Goal: Task Accomplishment & Management: Use online tool/utility

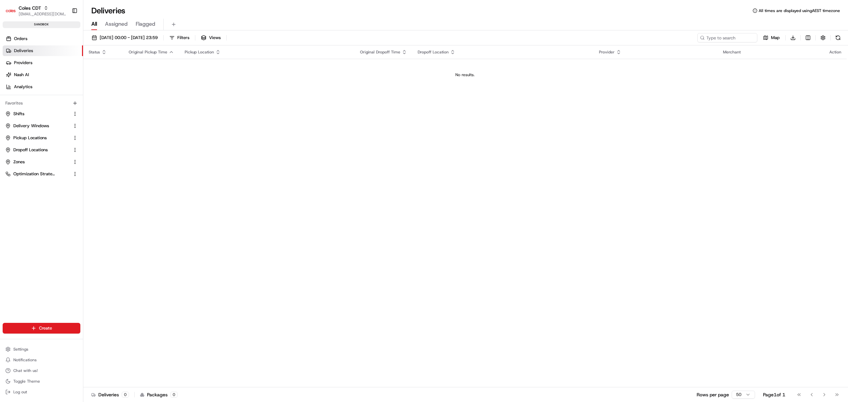
click at [38, 33] on div "Orders Deliveries Providers Nash AI Analytics" at bounding box center [41, 63] width 83 height 64
click at [27, 36] on span "Orders" at bounding box center [20, 39] width 13 height 6
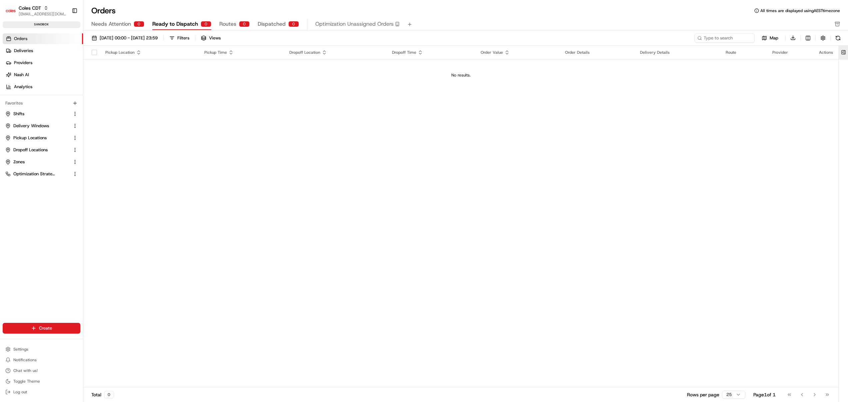
click at [846, 52] on button at bounding box center [843, 52] width 11 height 13
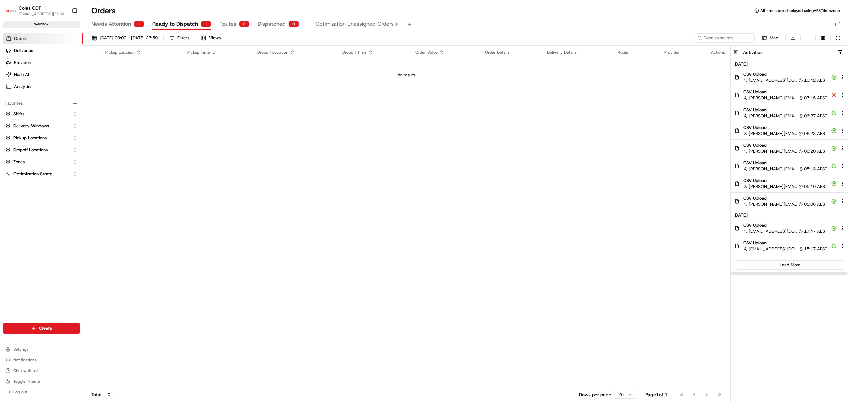
click at [805, 78] on span "10:42 AEST" at bounding box center [815, 80] width 23 height 6
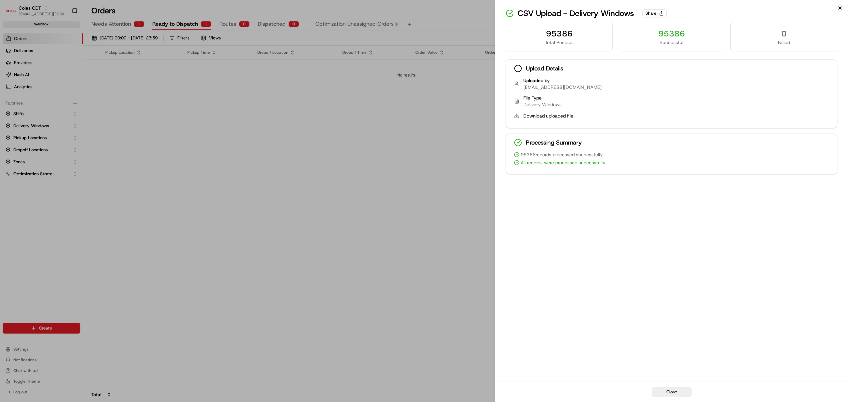
click at [842, 8] on icon "button" at bounding box center [840, 7] width 5 height 5
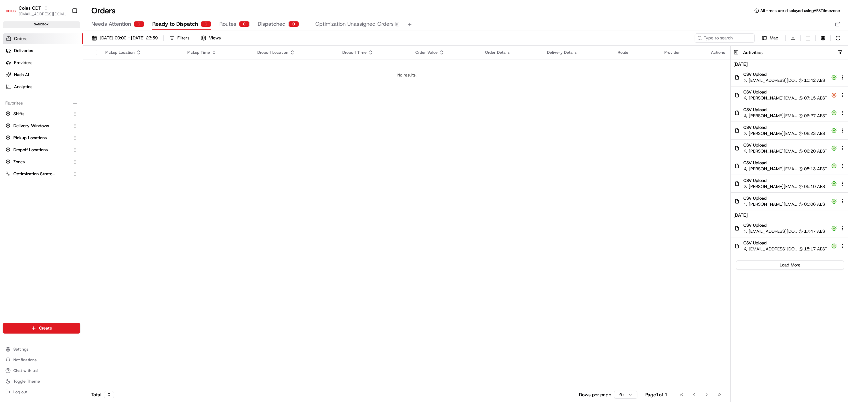
click at [41, 131] on ul "Shifts Delivery Windows Pickup Locations Dropoff Locations Zones Optimization S…" at bounding box center [42, 143] width 78 height 71
click at [31, 128] on span "Delivery Windows" at bounding box center [31, 126] width 36 height 6
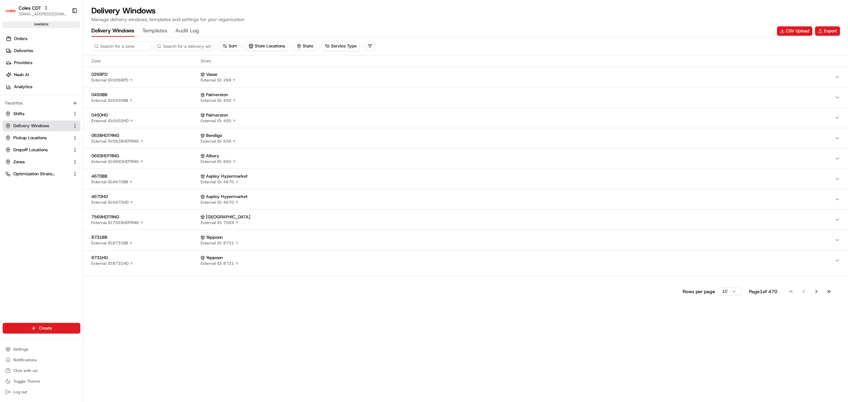
click at [386, 77] on div "Vasse" at bounding box center [518, 74] width 634 height 6
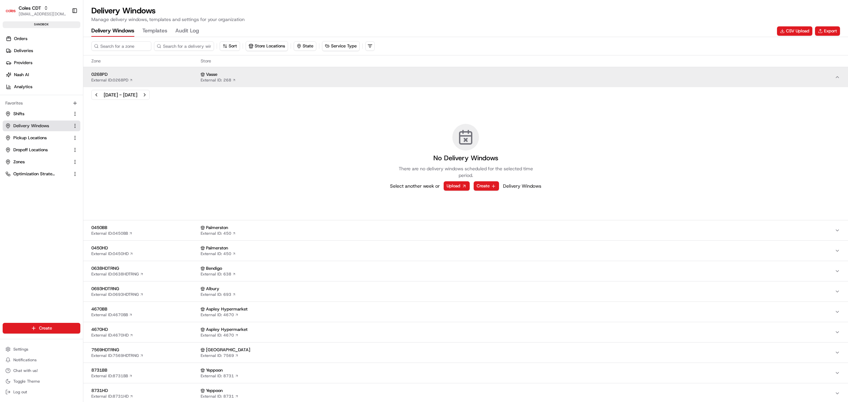
click at [360, 225] on div "Palmerston" at bounding box center [518, 227] width 634 height 6
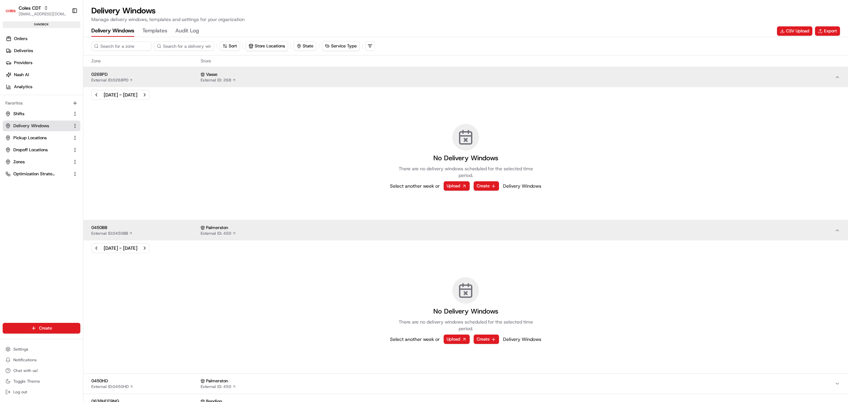
scroll to position [167, 0]
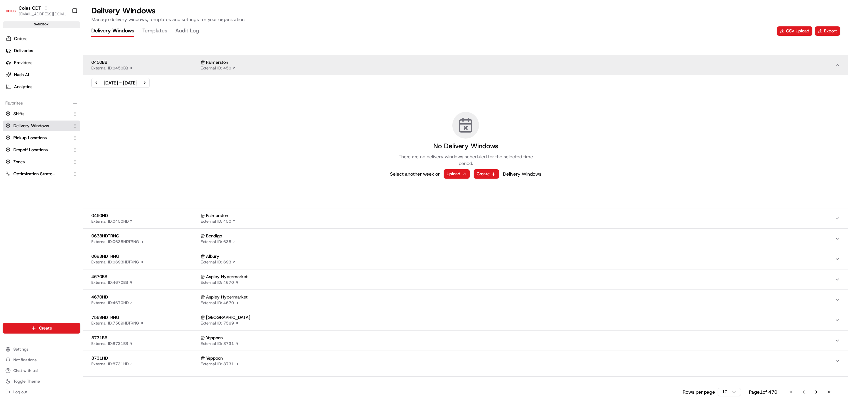
click at [405, 217] on div "Palmerston" at bounding box center [518, 215] width 634 height 6
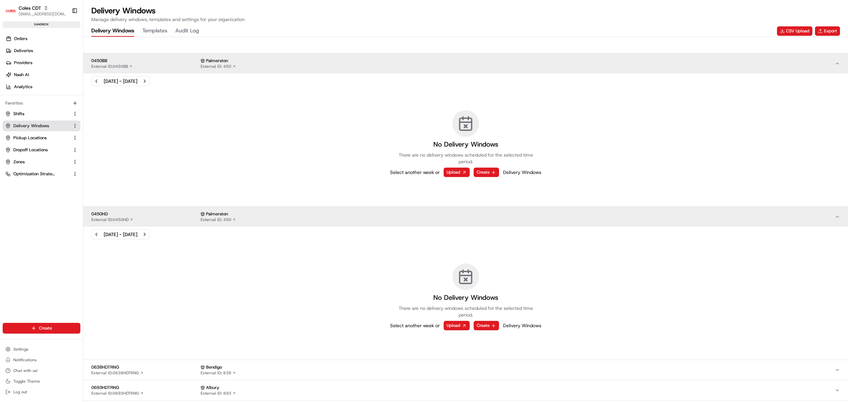
scroll to position [299, 0]
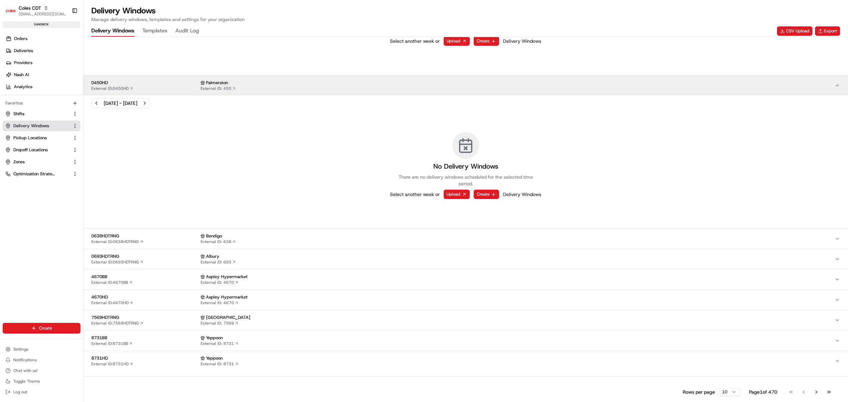
click at [443, 234] on div "Bendigo" at bounding box center [518, 236] width 634 height 6
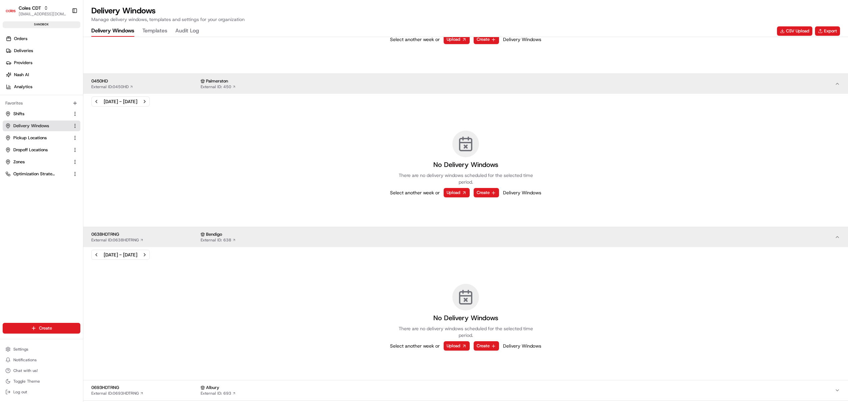
scroll to position [433, 0]
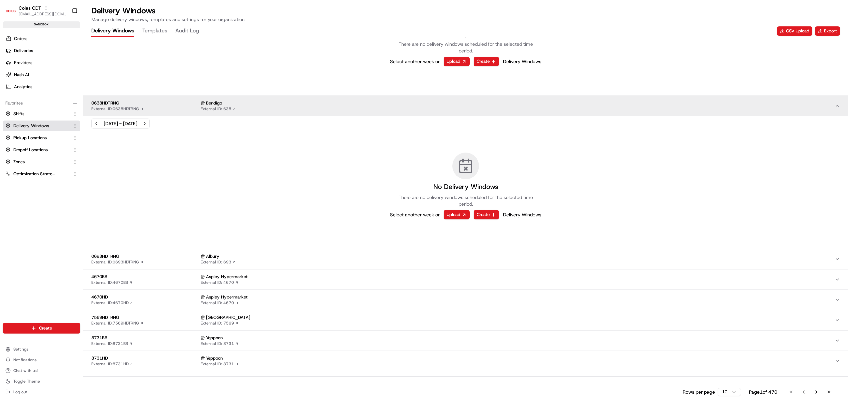
click at [462, 257] on div "Albury" at bounding box center [518, 256] width 634 height 6
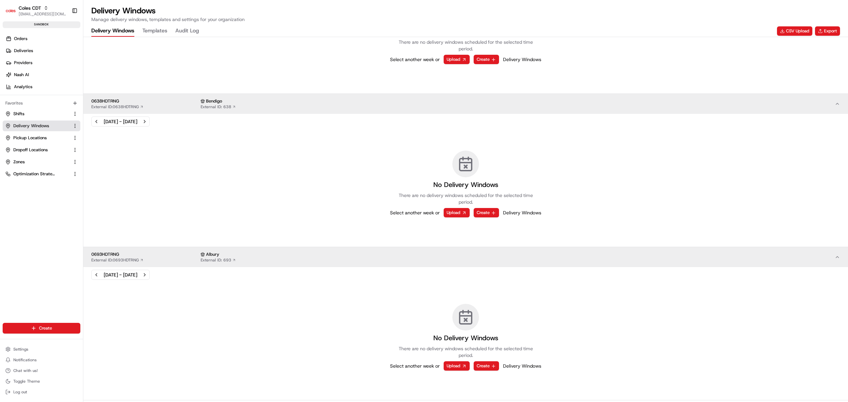
scroll to position [566, 0]
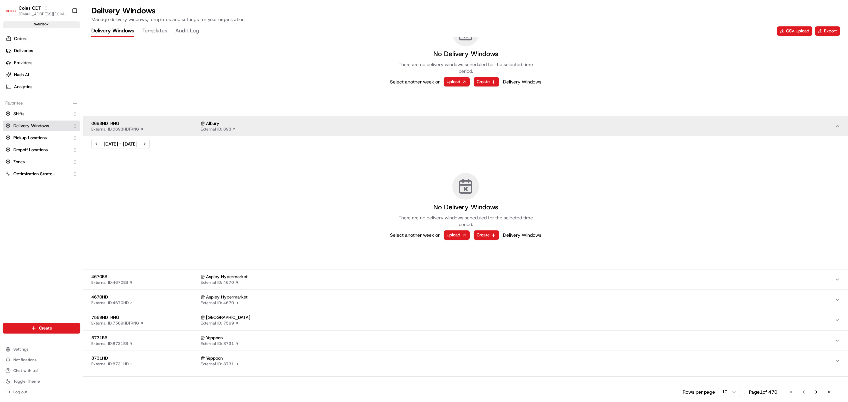
click at [473, 276] on div "Aspley Hypermarket" at bounding box center [518, 276] width 634 height 6
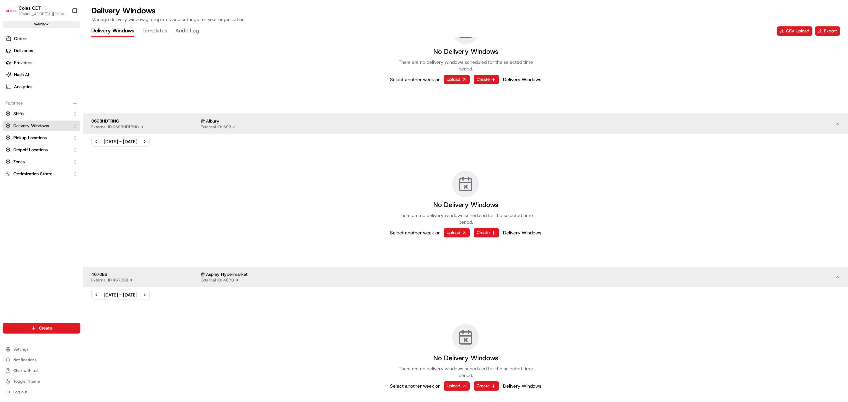
scroll to position [698, 0]
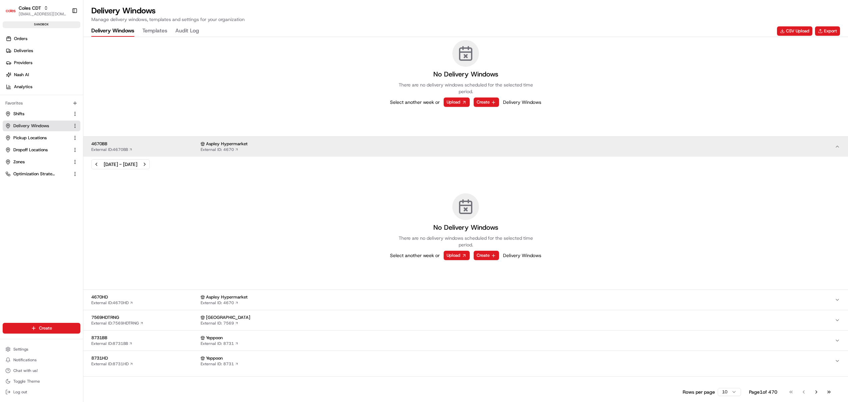
click at [479, 297] on div "Aspley Hypermarket" at bounding box center [518, 297] width 634 height 6
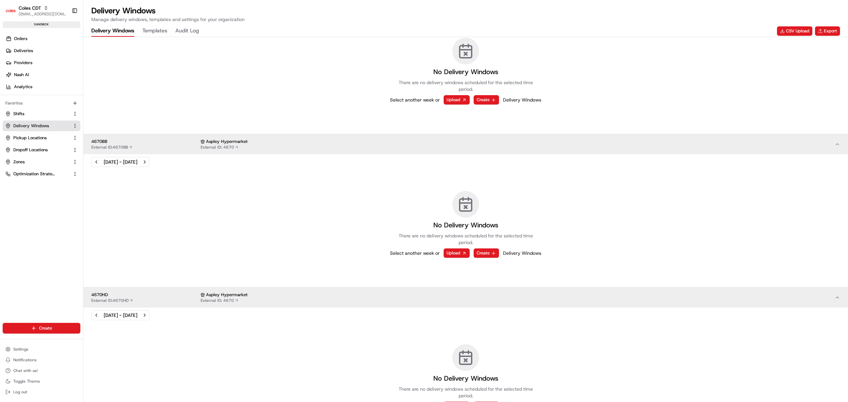
scroll to position [831, 0]
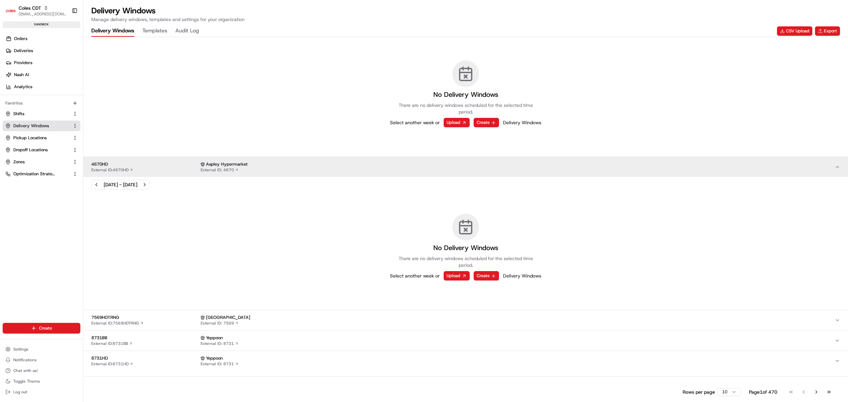
click at [479, 317] on div "[GEOGRAPHIC_DATA]" at bounding box center [518, 317] width 634 height 6
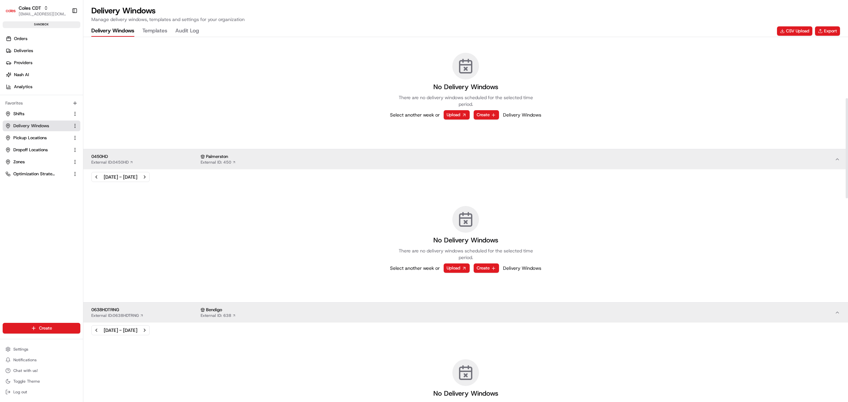
scroll to position [0, 0]
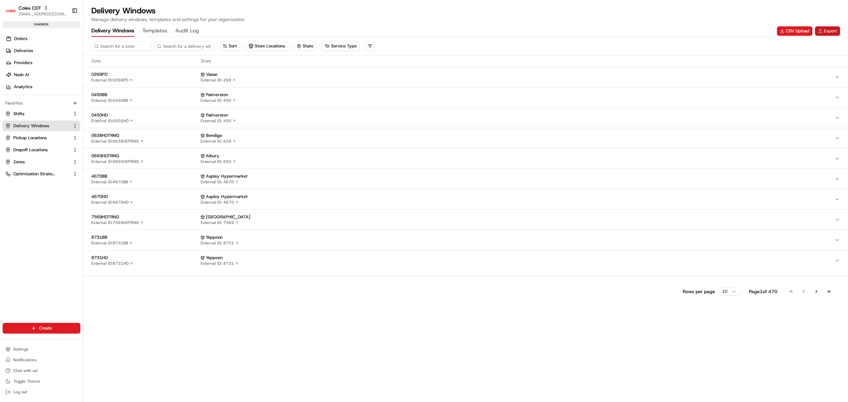
click at [831, 31] on button "Export" at bounding box center [827, 30] width 25 height 9
click at [824, 25] on div "Delivery Windows Templates Audit Log CSV Upload Export" at bounding box center [465, 30] width 749 height 11
drag, startPoint x: 828, startPoint y: 37, endPoint x: 832, endPoint y: 30, distance: 8.4
click at [832, 30] on div "Delivery Windows Manage delivery windows, templates and settings for your organ…" at bounding box center [465, 201] width 765 height 402
drag, startPoint x: 832, startPoint y: 30, endPoint x: 680, endPoint y: 16, distance: 152.7
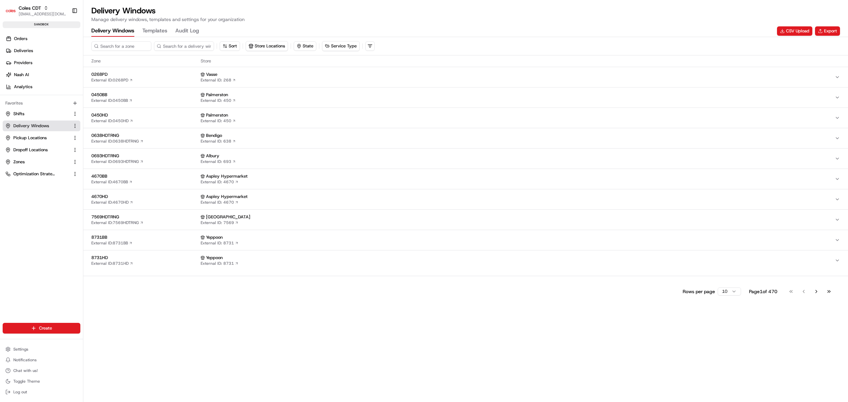
click at [680, 16] on div "Delivery Windows Manage delivery windows, templates and settings for your organ…" at bounding box center [465, 13] width 749 height 17
click at [828, 30] on button "Export" at bounding box center [827, 30] width 25 height 9
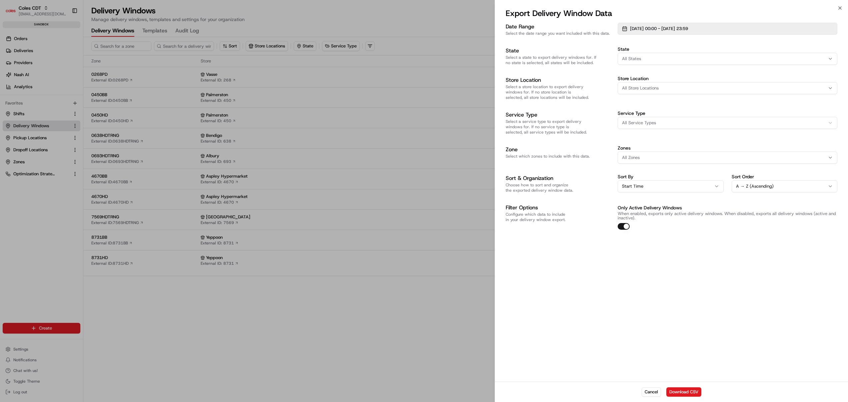
click at [645, 28] on span "[DATE] 00:00 - [DATE] 23:59" at bounding box center [659, 29] width 58 height 6
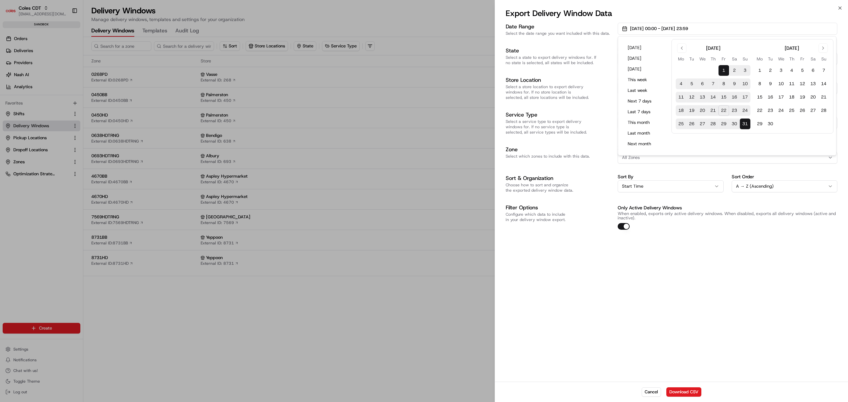
click at [745, 124] on button "31" at bounding box center [745, 123] width 11 height 11
click at [722, 268] on div "Date Range Select the date range you want included with this data. [DATE] 00:00…" at bounding box center [671, 201] width 353 height 360
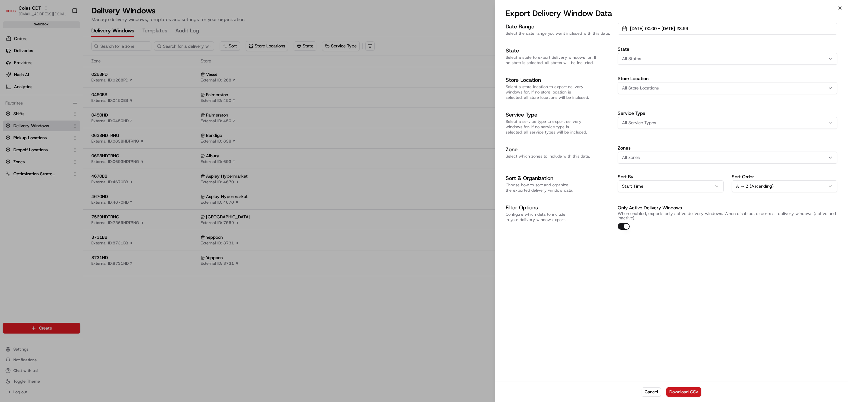
click at [685, 390] on button "Download CSV" at bounding box center [684, 391] width 35 height 9
click at [642, 29] on span "[DATE] 00:00 - [DATE] 23:59" at bounding box center [659, 29] width 58 height 6
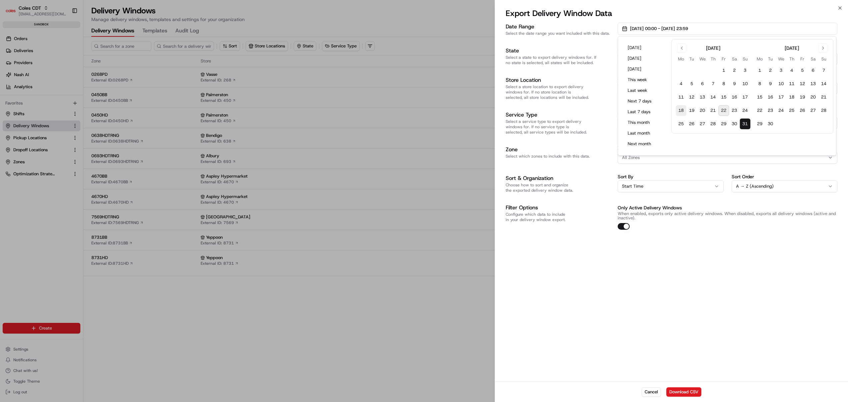
click at [681, 110] on button "18" at bounding box center [681, 110] width 11 height 11
click at [725, 290] on div "Date Range Select the date range you want included with this data. [DATE] 00:00…" at bounding box center [671, 201] width 353 height 360
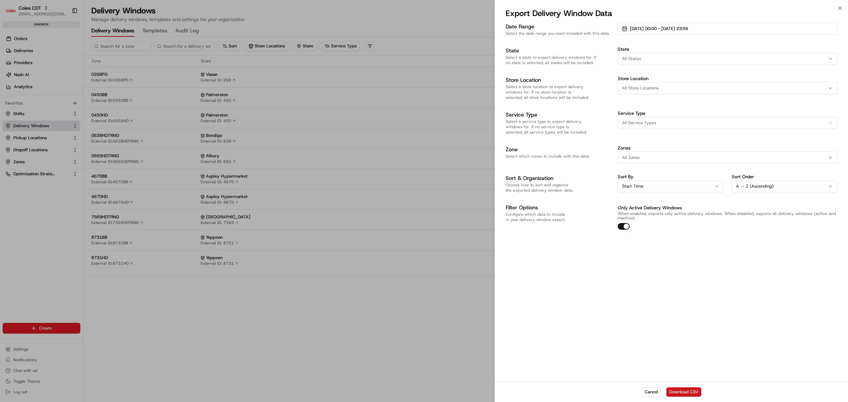
click at [691, 388] on button "Download CSV" at bounding box center [684, 391] width 35 height 9
click at [654, 30] on span "[DATE] 00:00 - [DATE] 23:59" at bounding box center [659, 29] width 58 height 6
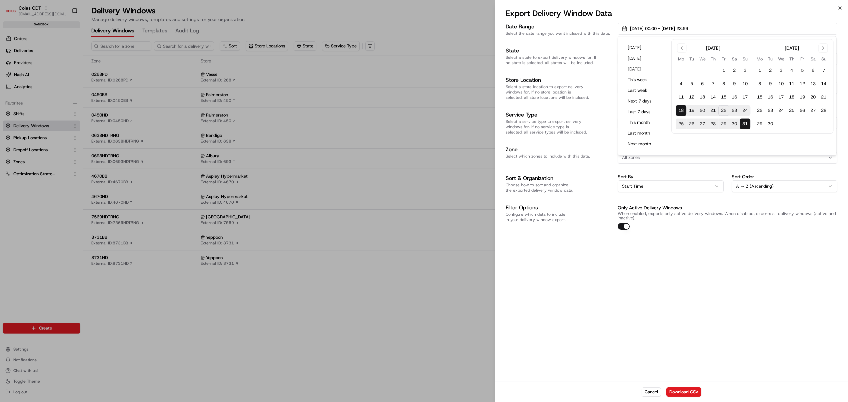
click at [682, 110] on button "18" at bounding box center [681, 110] width 11 height 11
click at [727, 95] on button "15" at bounding box center [724, 97] width 11 height 11
click at [761, 69] on button "1" at bounding box center [760, 70] width 11 height 11
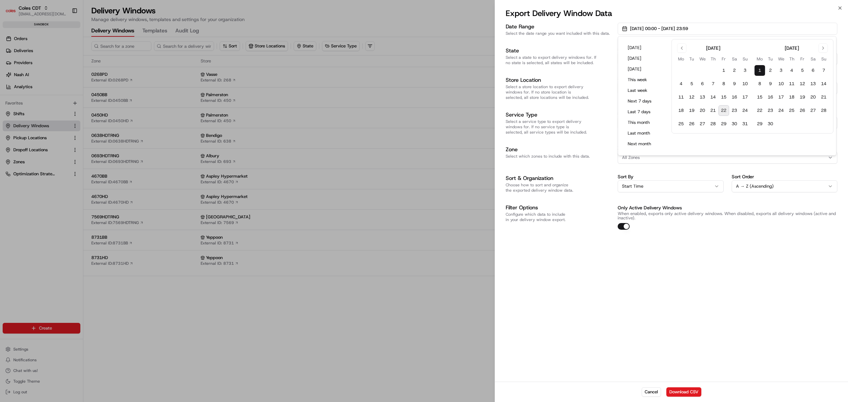
click at [716, 330] on div "Date Range Select the date range you want included with this data. [DATE] 00:00…" at bounding box center [671, 201] width 353 height 360
click at [677, 391] on button "Download CSV" at bounding box center [684, 391] width 35 height 9
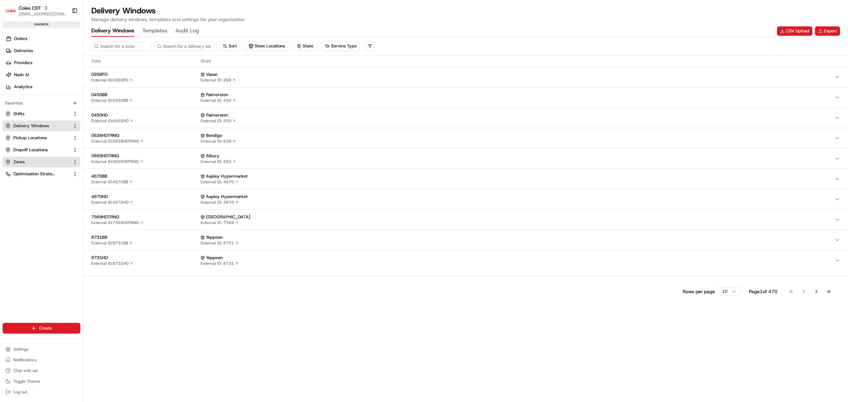
click at [26, 159] on link "Zones" at bounding box center [37, 162] width 64 height 6
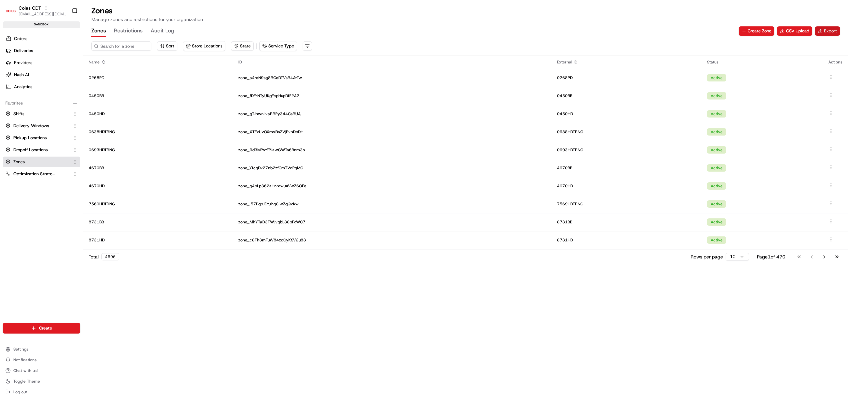
click at [828, 30] on button "Export" at bounding box center [827, 30] width 25 height 9
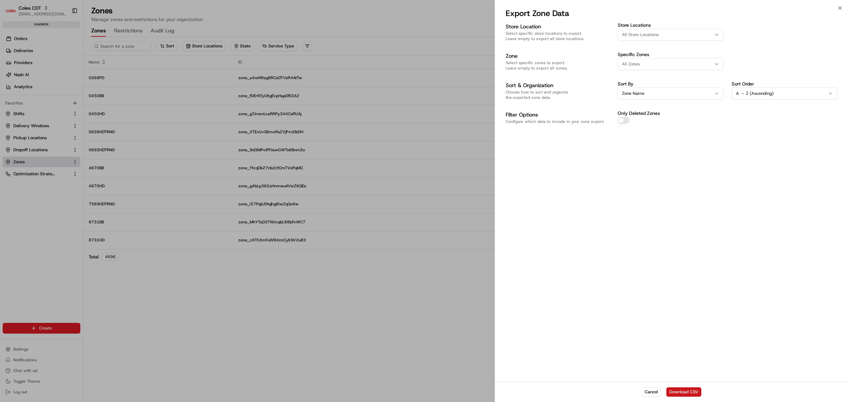
click at [682, 392] on button "Download CSV" at bounding box center [684, 391] width 35 height 9
